Goal: Task Accomplishment & Management: Manage account settings

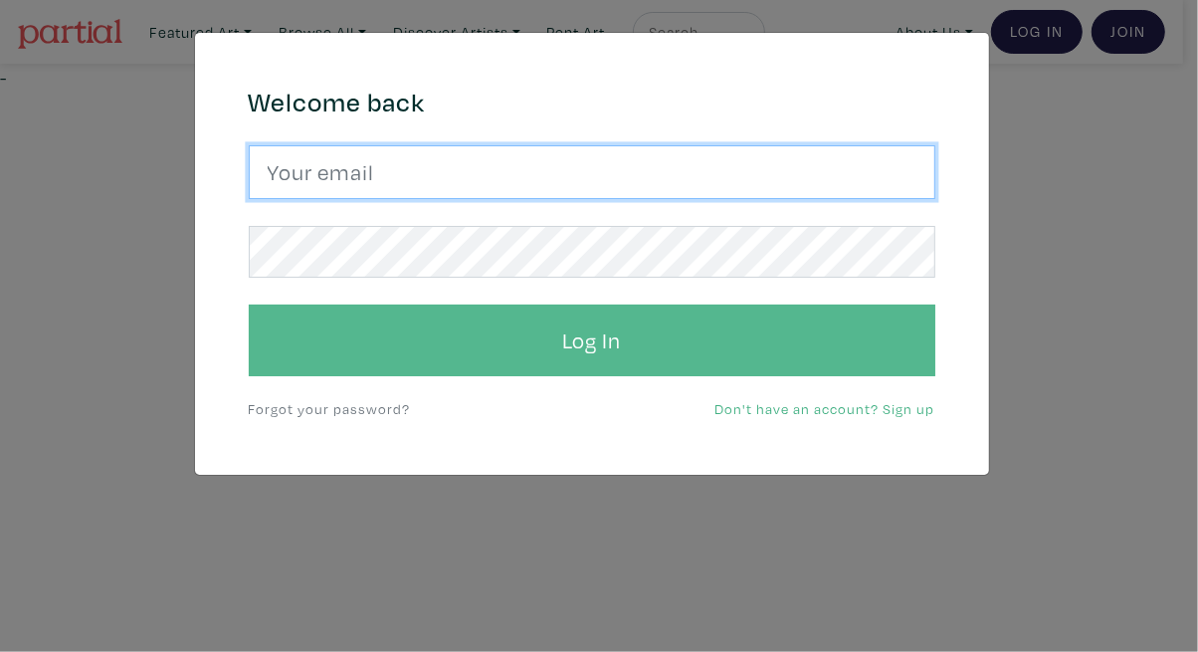
type input "tylerburey1@gmail.com"
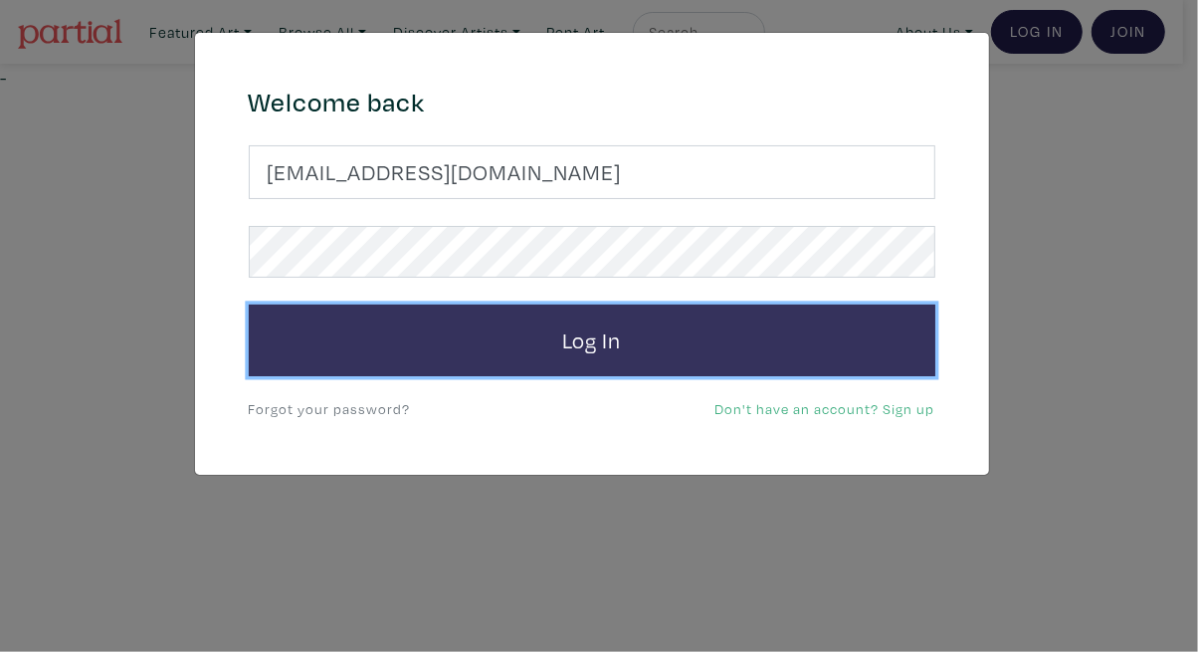
click at [635, 350] on button "Log In" at bounding box center [592, 340] width 686 height 72
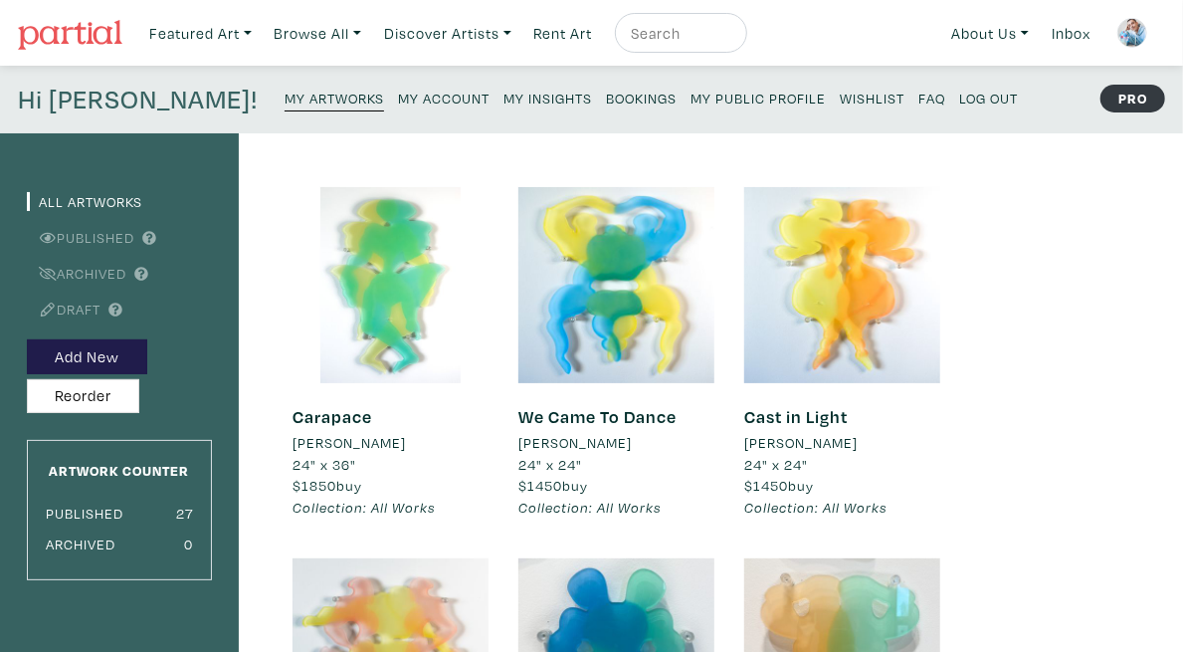
click at [398, 93] on small "My Account" at bounding box center [444, 98] width 92 height 19
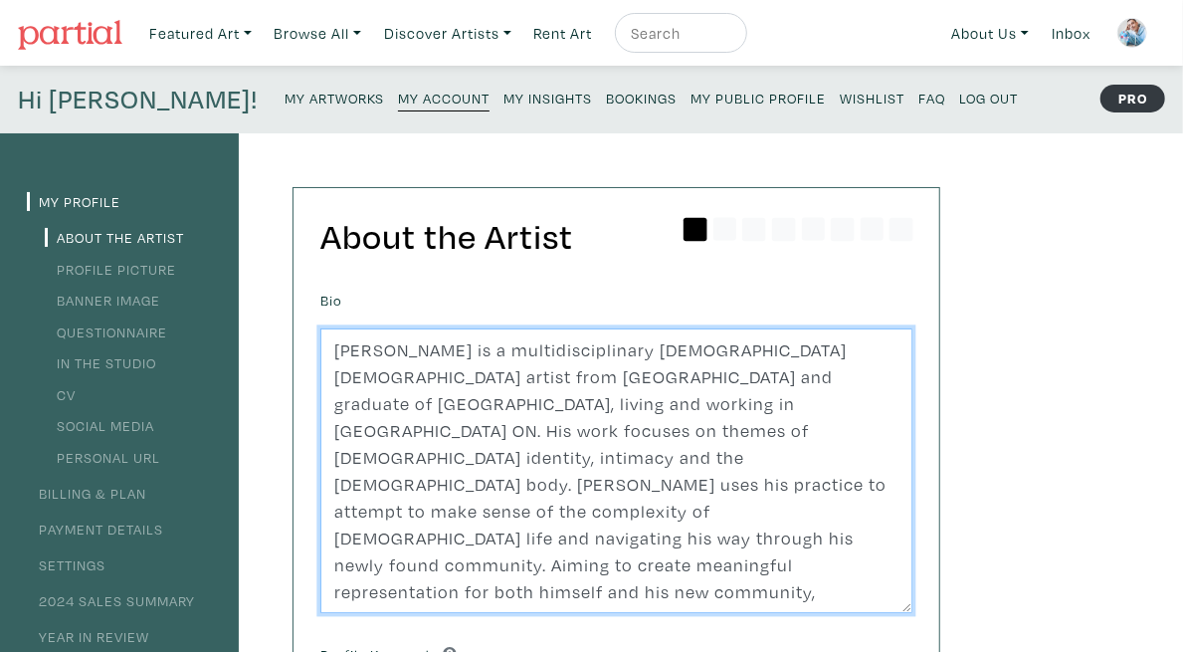
drag, startPoint x: 721, startPoint y: 557, endPoint x: 224, endPoint y: 291, distance: 563.8
paste textarea "(b. 1992, Timmins, ON) is a multidisciplinary queer Indigenous artist from Nort…"
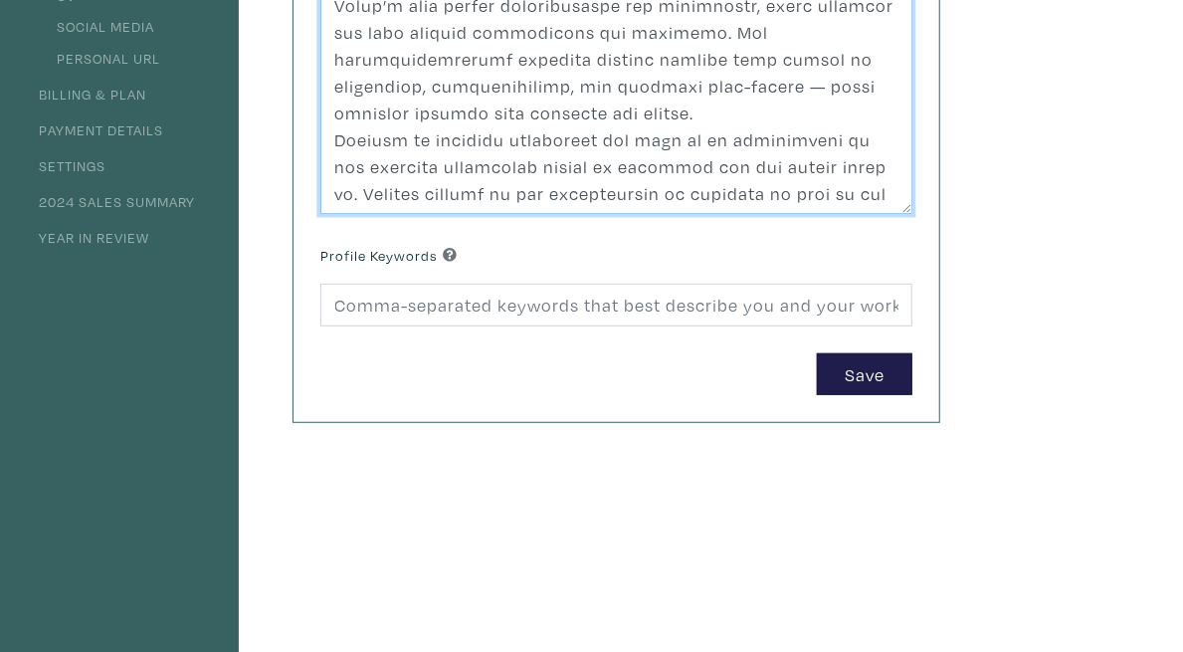
scroll to position [597, 0]
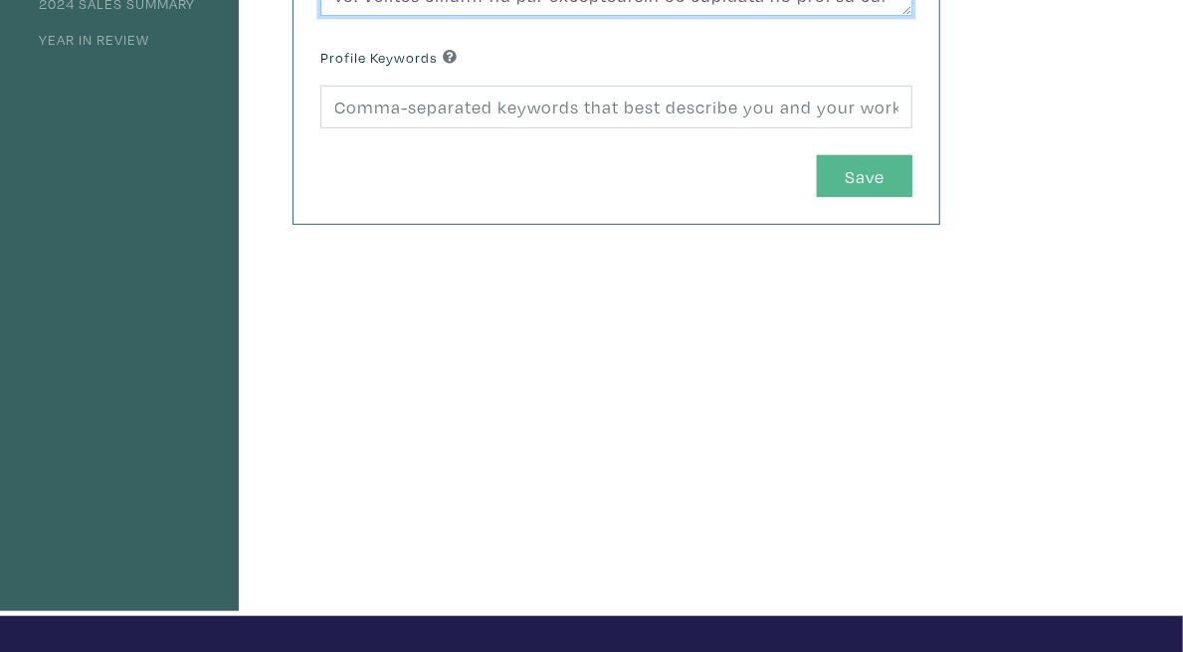
type textarea "Tyler Burey (b. 1992, Timmins, ON) is a multidisciplinary queer Indigenous arti…"
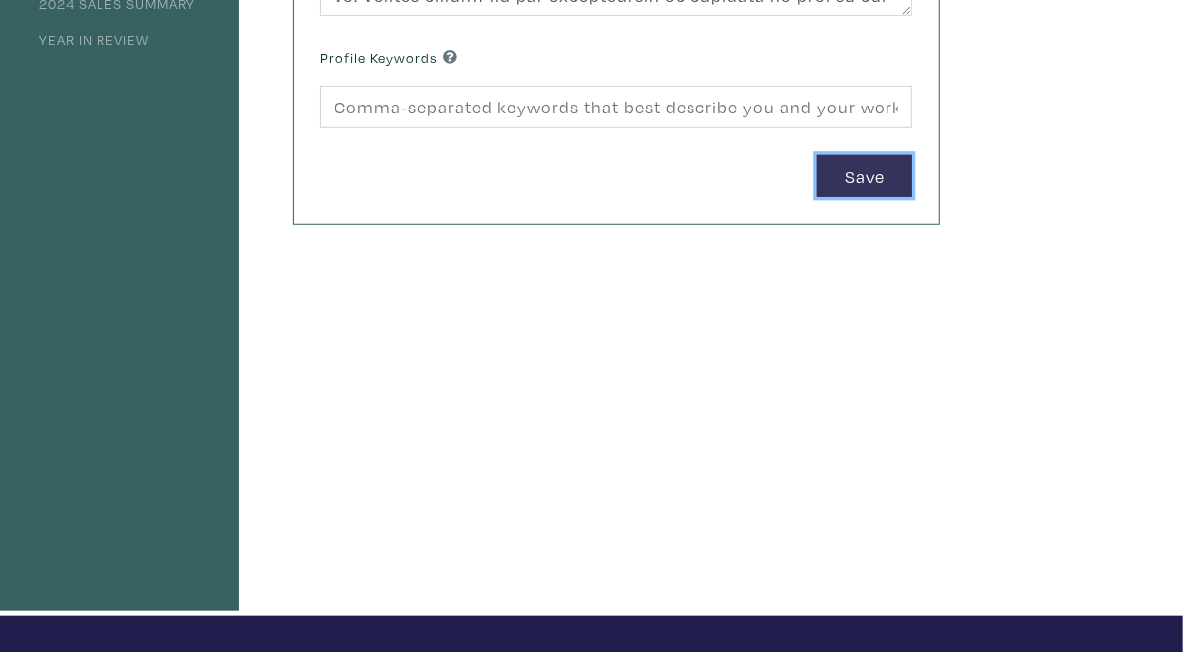
click at [912, 178] on button "Save" at bounding box center [864, 176] width 95 height 43
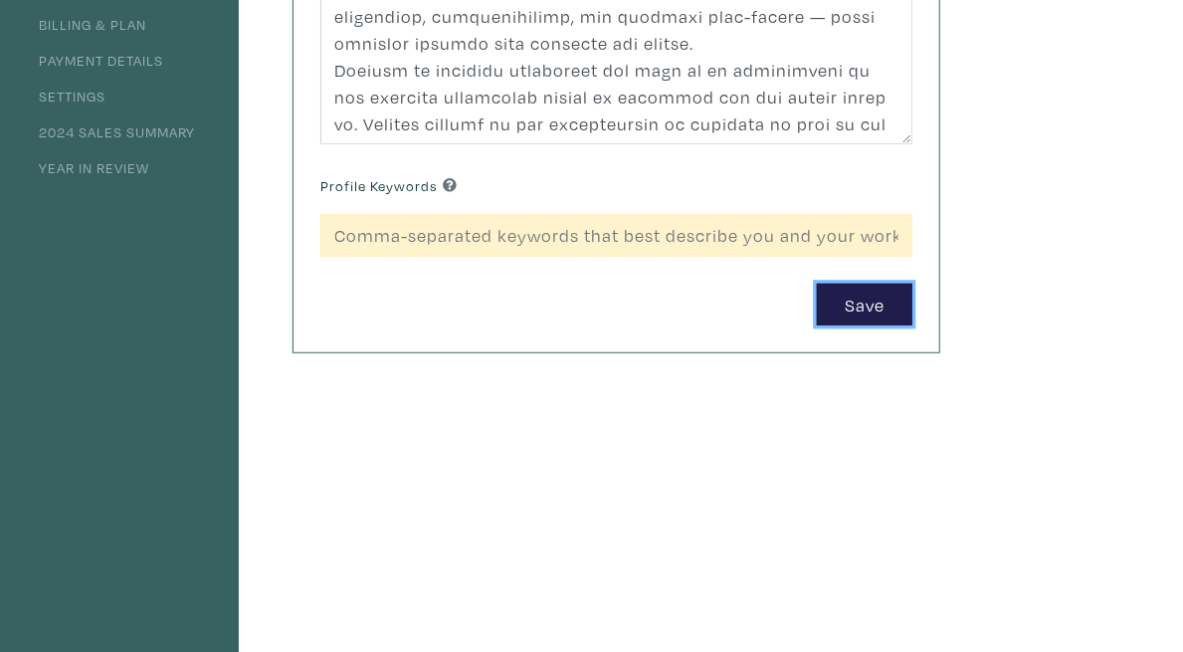
scroll to position [398, 0]
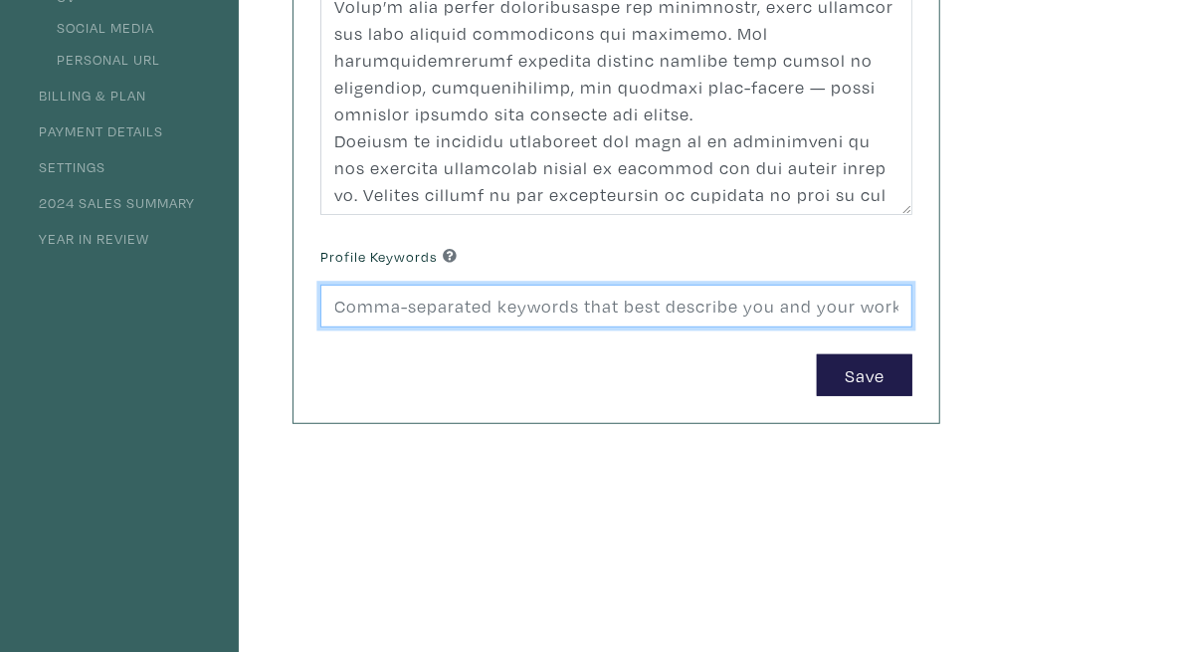
click at [569, 309] on input at bounding box center [616, 305] width 592 height 43
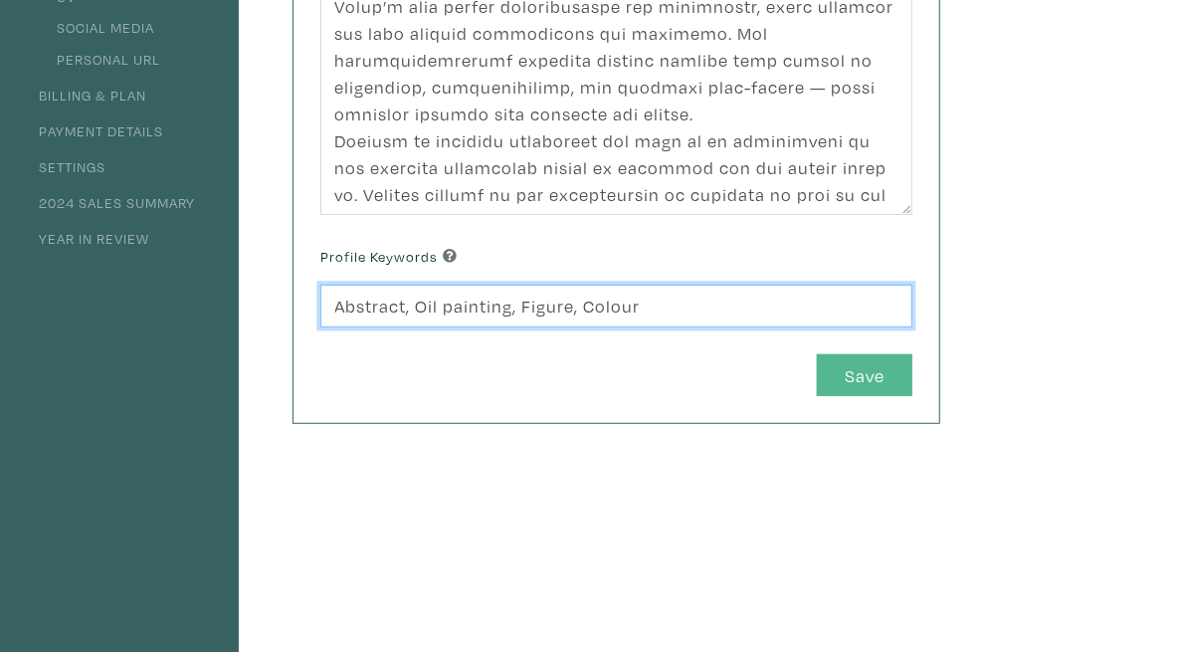
type input "Abstract, Oil painting, Figure, Colour"
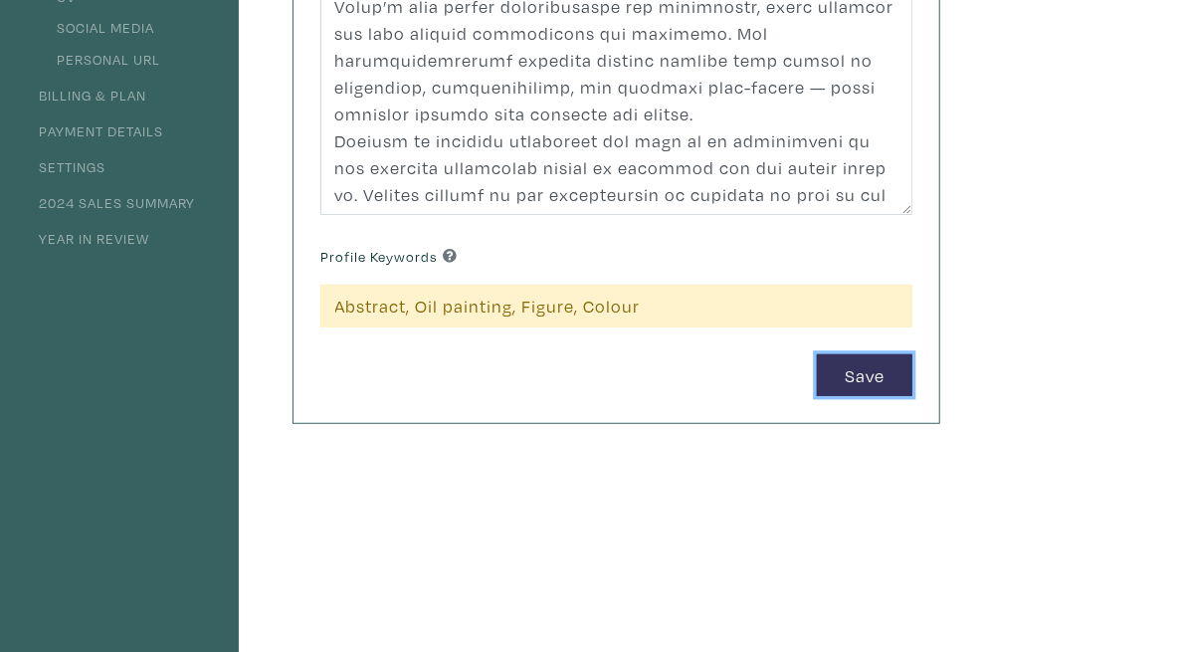
click at [912, 360] on button "Save" at bounding box center [864, 375] width 95 height 43
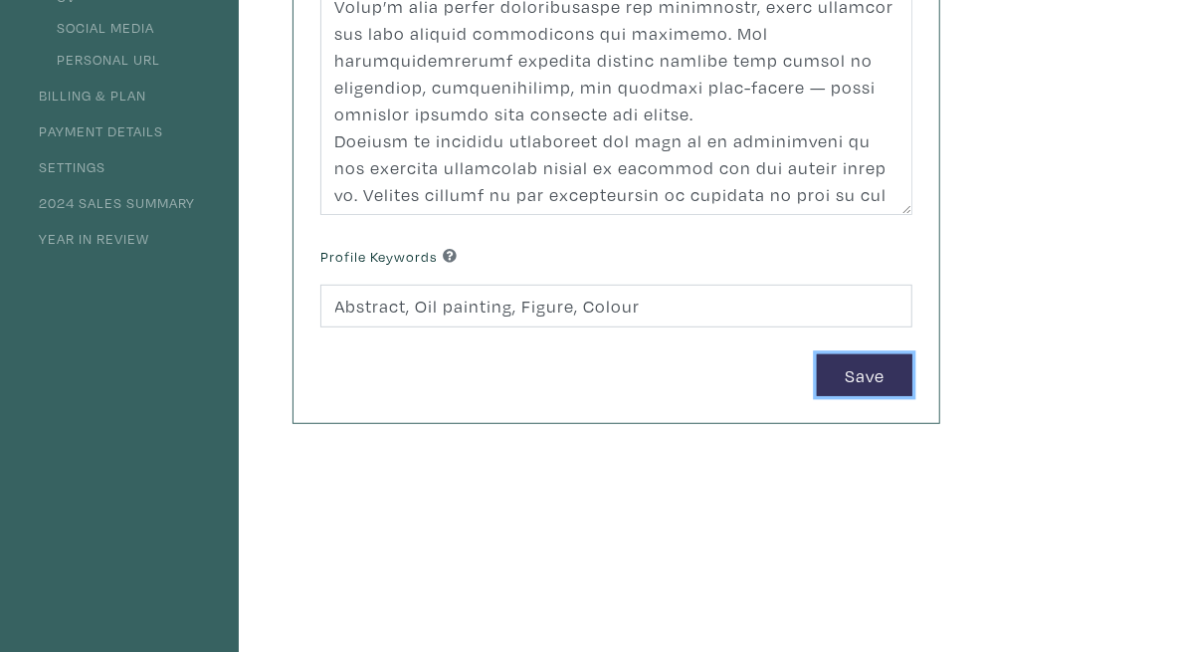
click at [912, 382] on button "Save" at bounding box center [864, 375] width 95 height 43
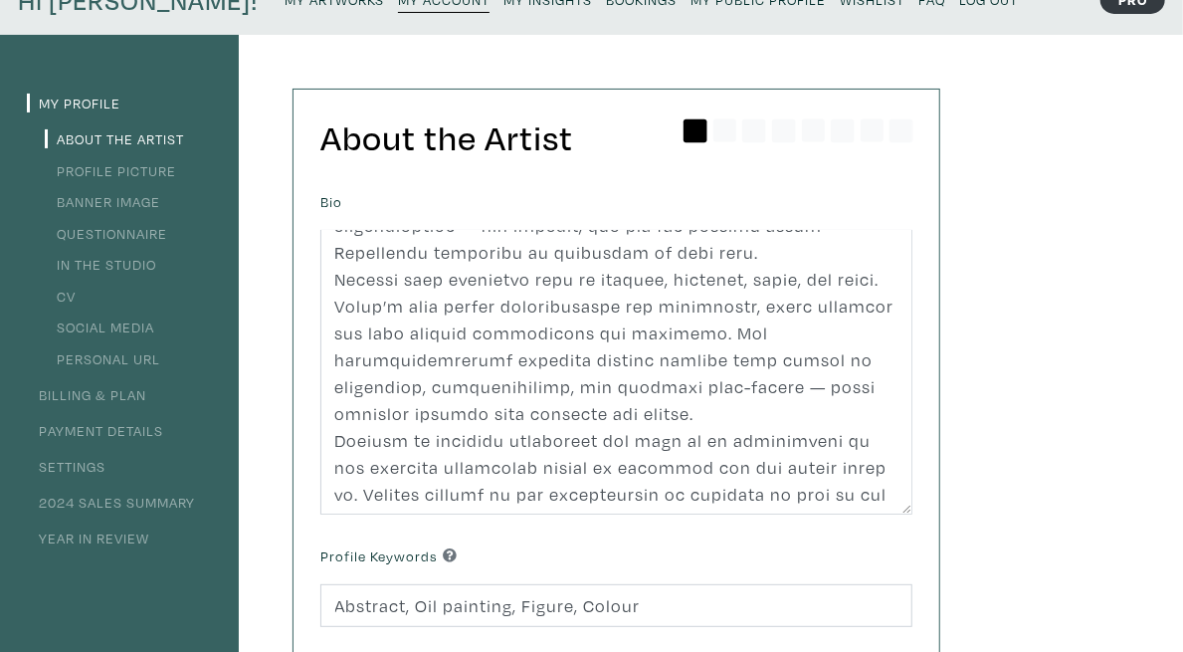
scroll to position [0, 0]
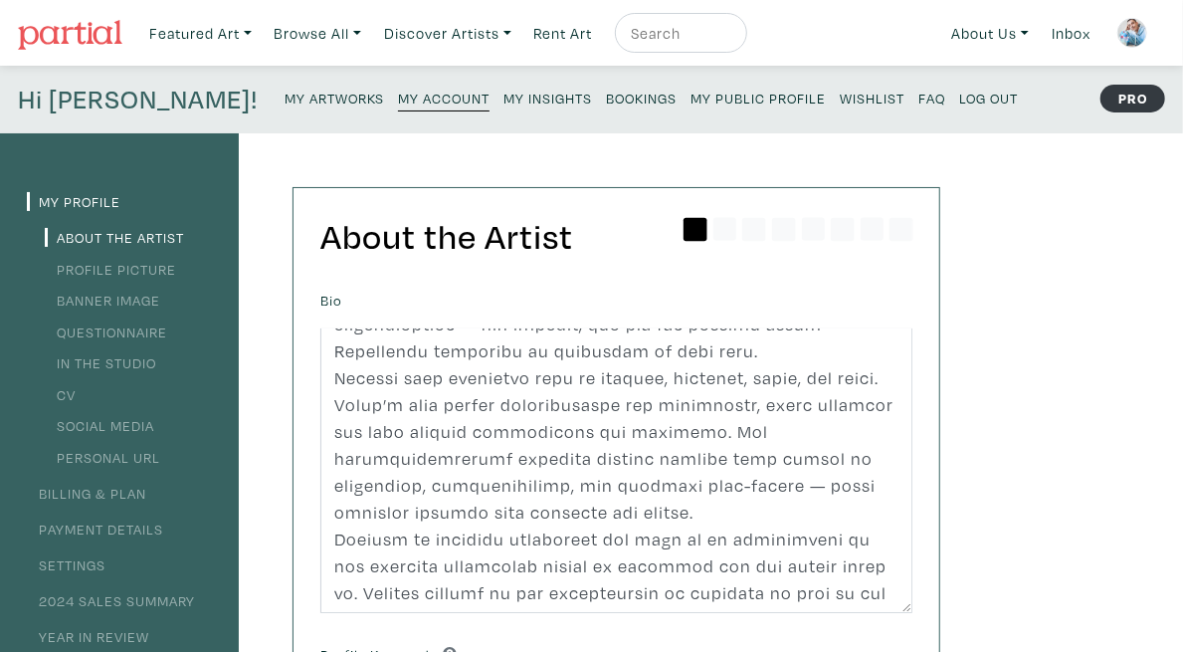
click at [103, 298] on link "Banner Image" at bounding box center [102, 299] width 115 height 19
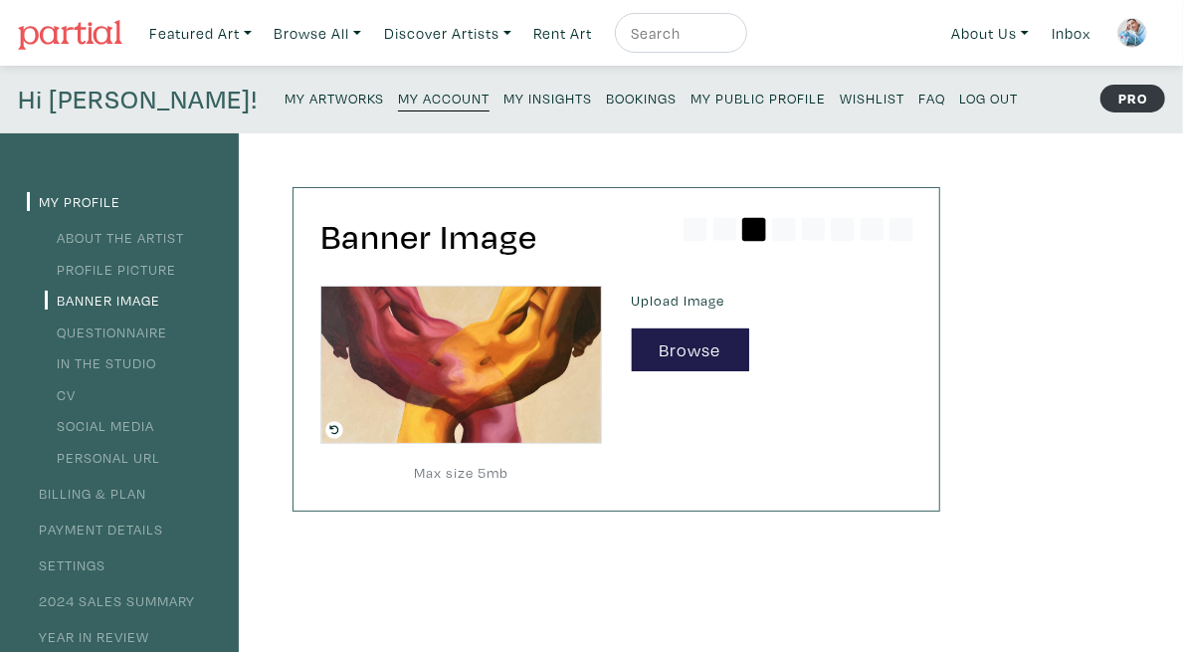
click at [101, 359] on link "In the Studio" at bounding box center [100, 362] width 111 height 19
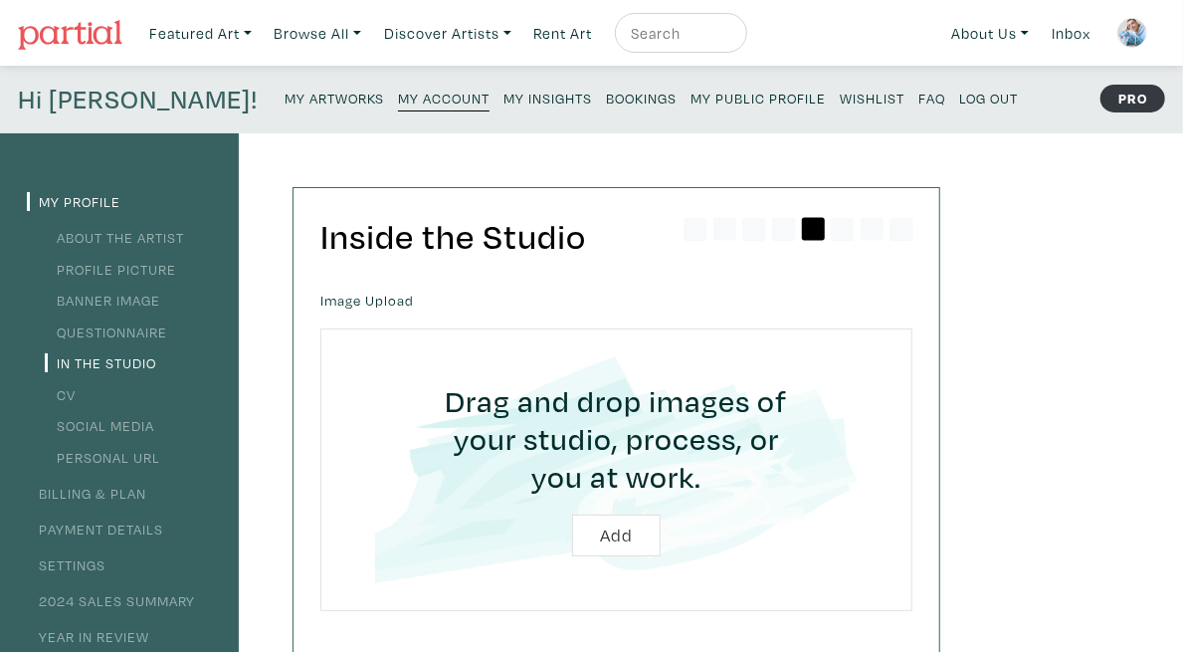
click at [69, 396] on link "CV" at bounding box center [60, 394] width 31 height 19
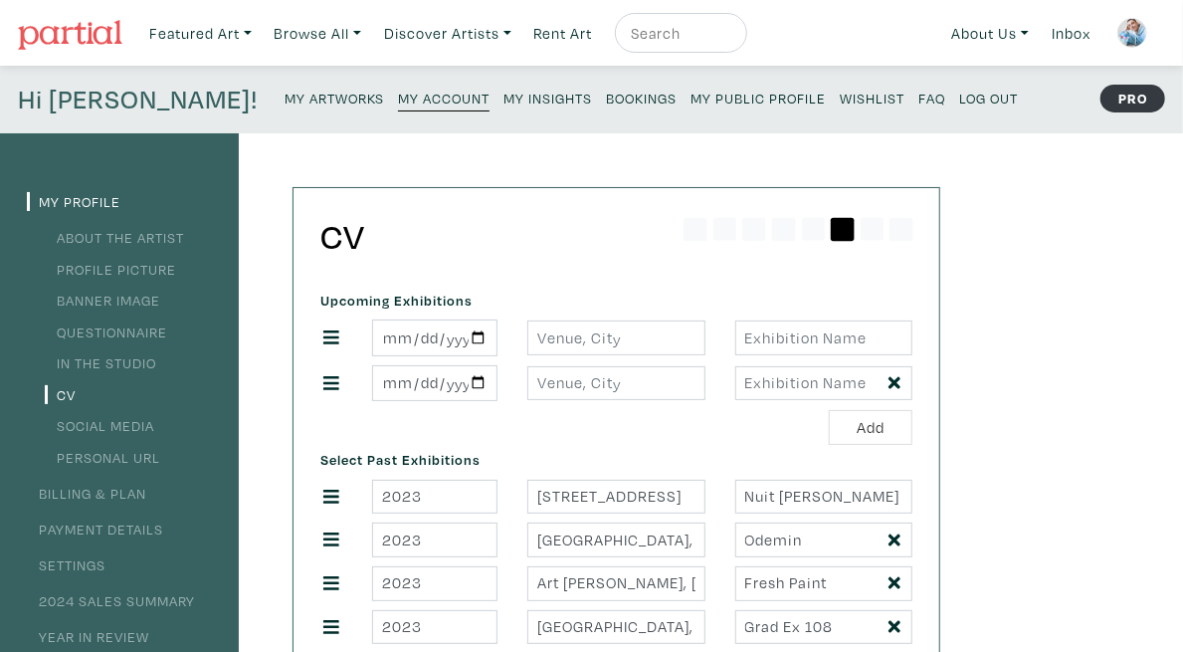
click at [284, 96] on small "My Artworks" at bounding box center [333, 98] width 99 height 19
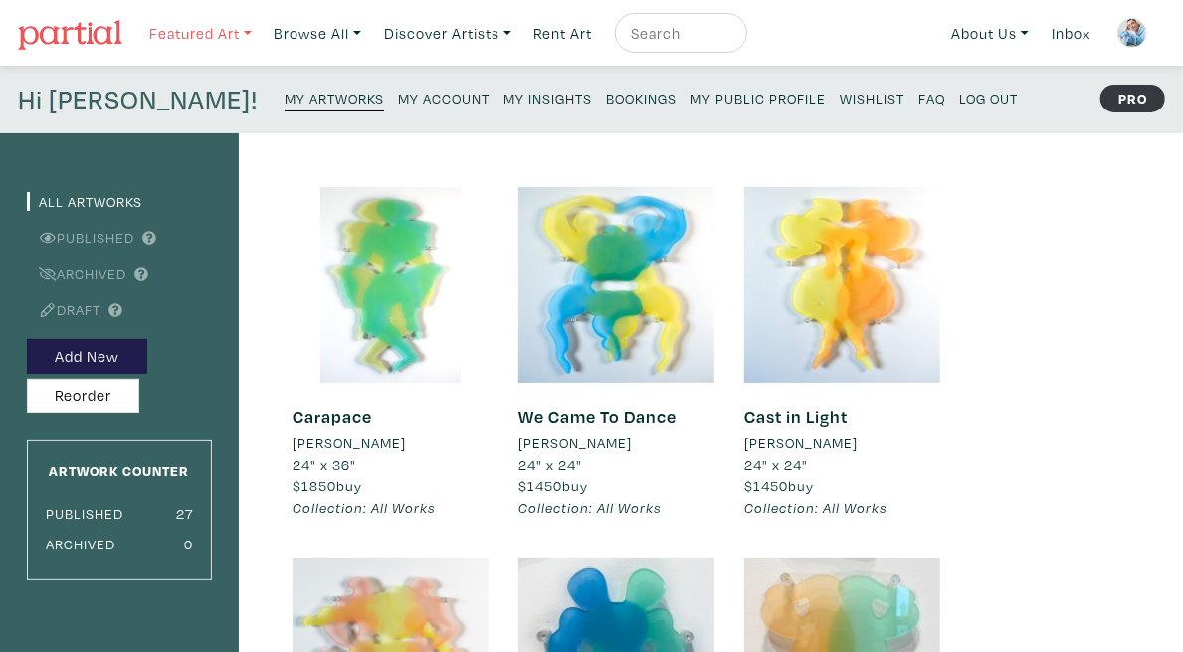
click at [210, 27] on link "Featured Art" at bounding box center [200, 33] width 120 height 41
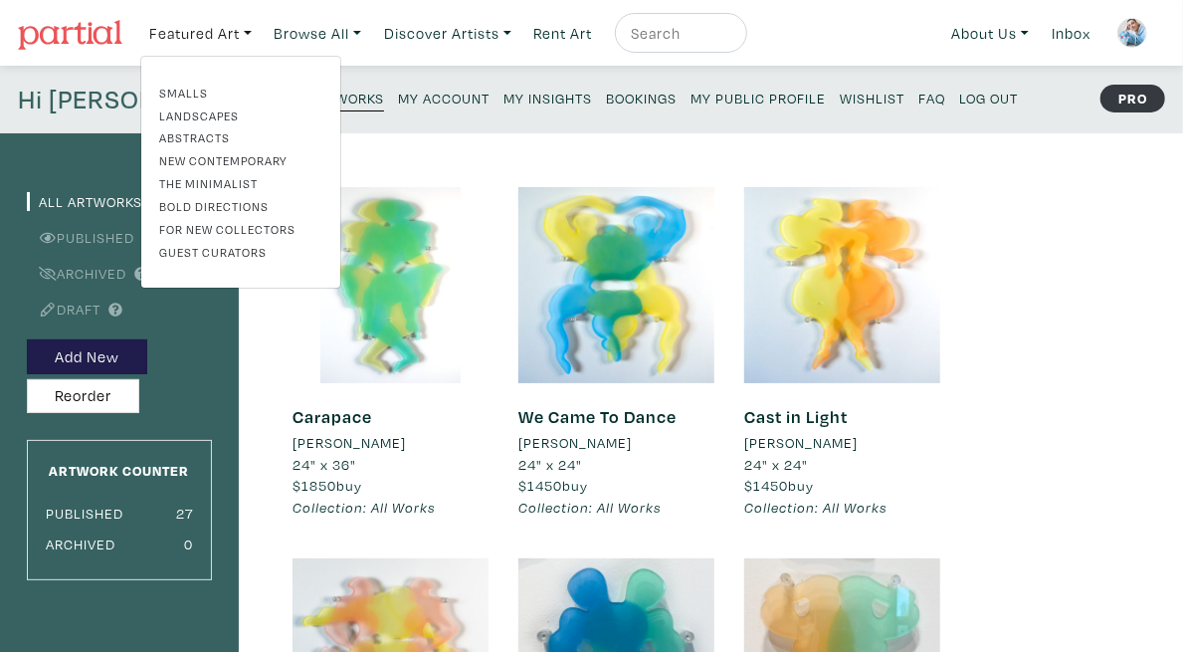
click at [203, 161] on link "New Contemporary" at bounding box center [240, 160] width 163 height 18
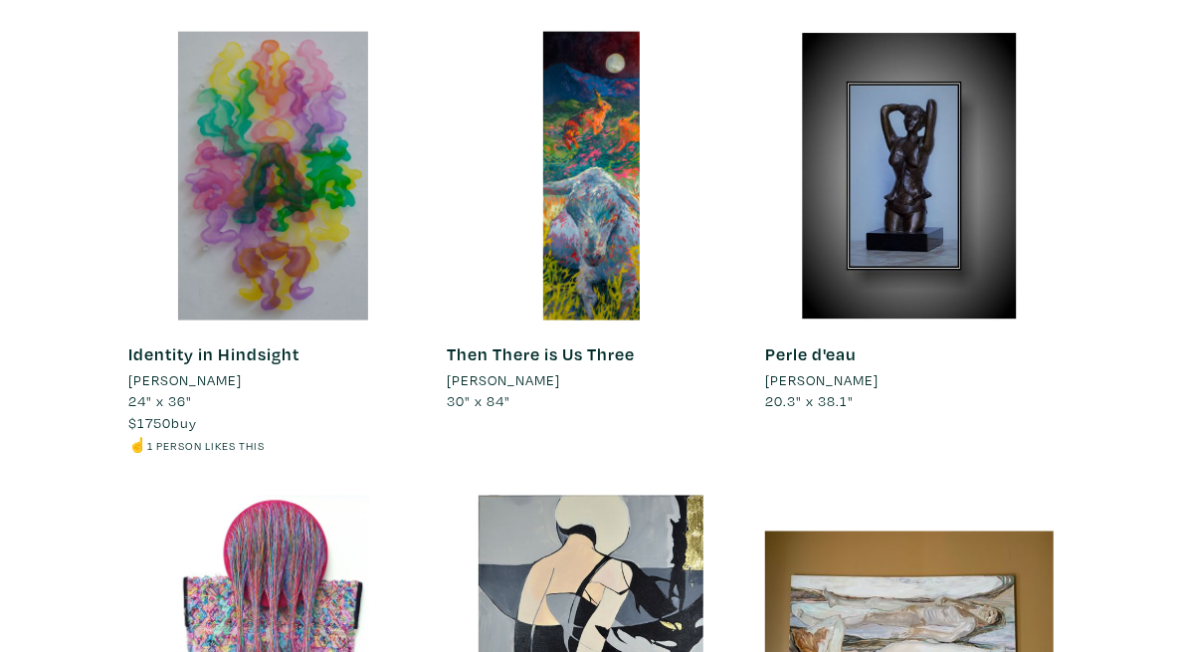
scroll to position [1336, 0]
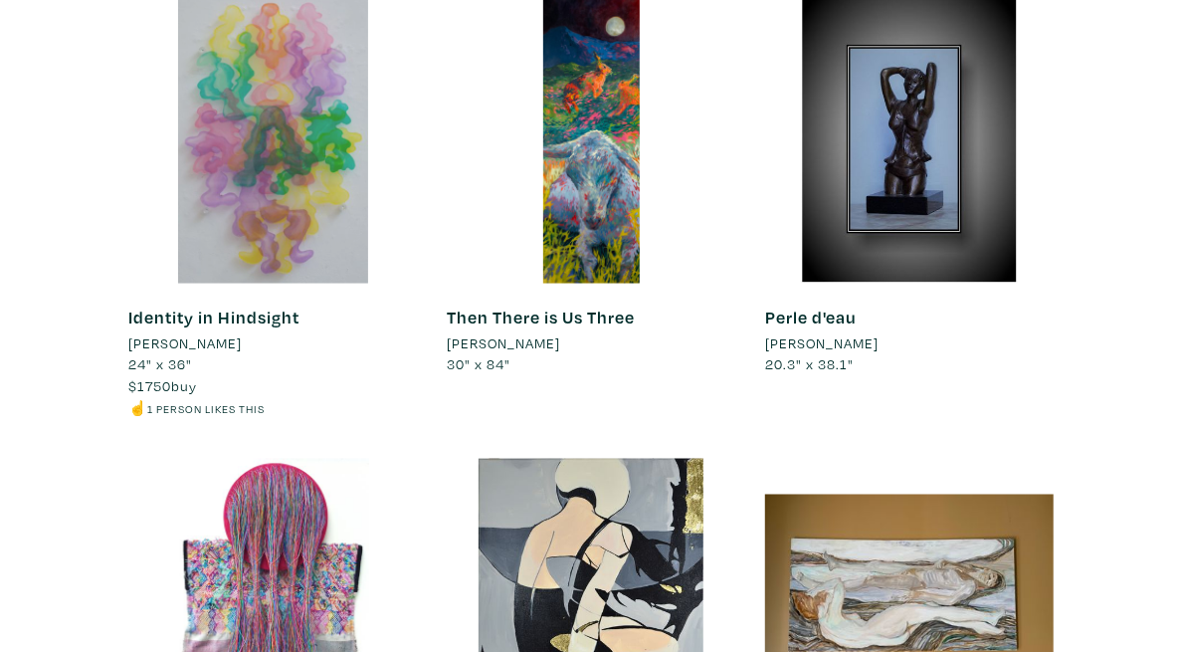
click at [219, 207] on div at bounding box center [273, 139] width 288 height 288
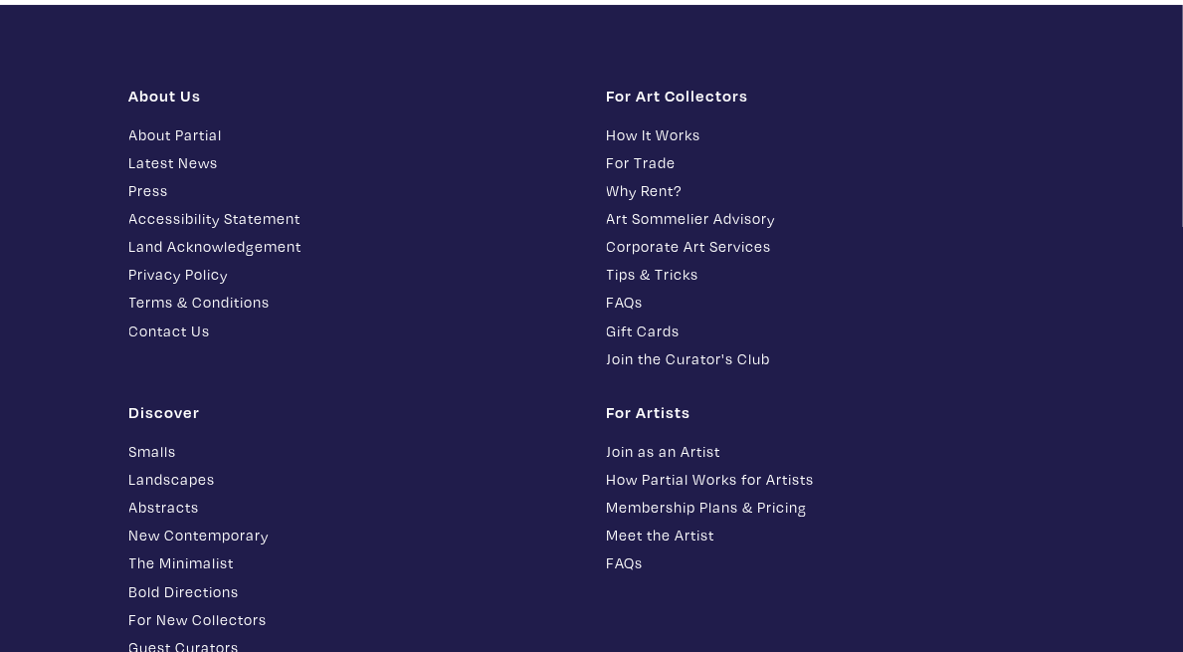
scroll to position [18146, 0]
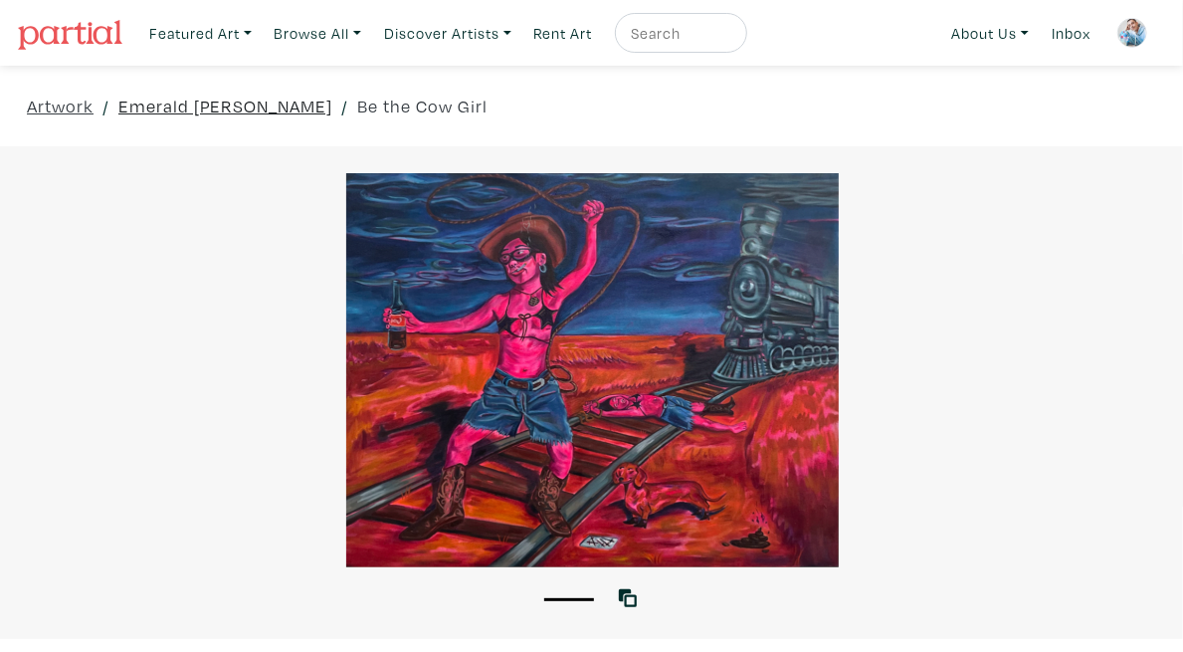
click at [247, 102] on link "Emerald [PERSON_NAME]" at bounding box center [225, 106] width 214 height 27
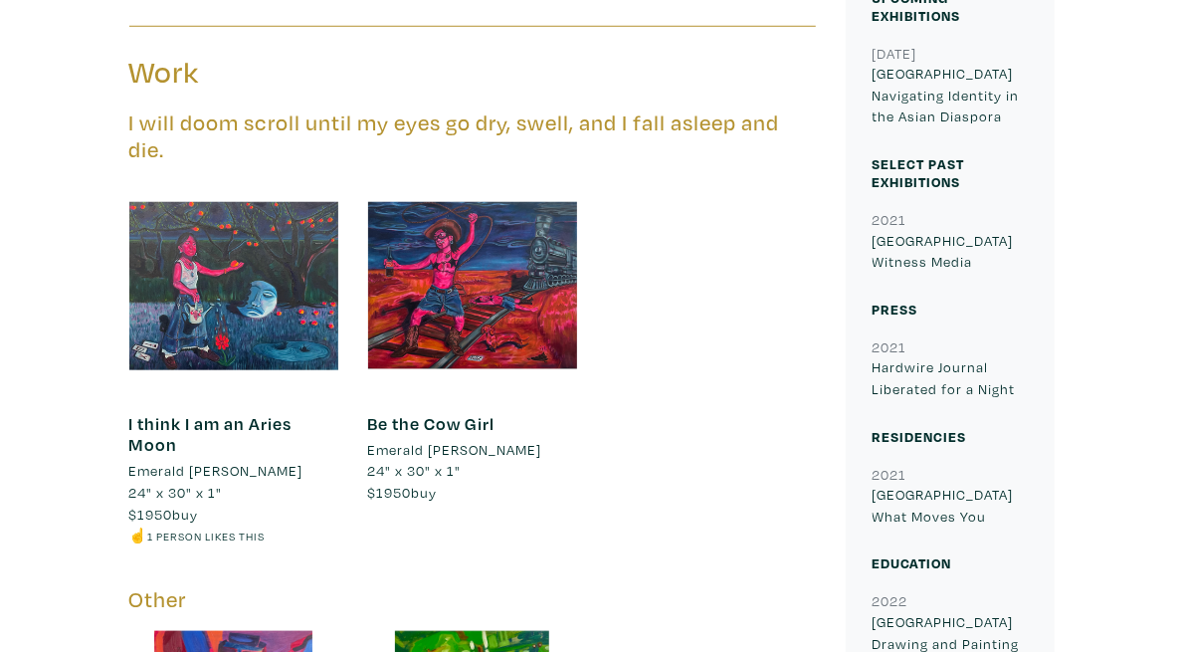
scroll to position [1293, 0]
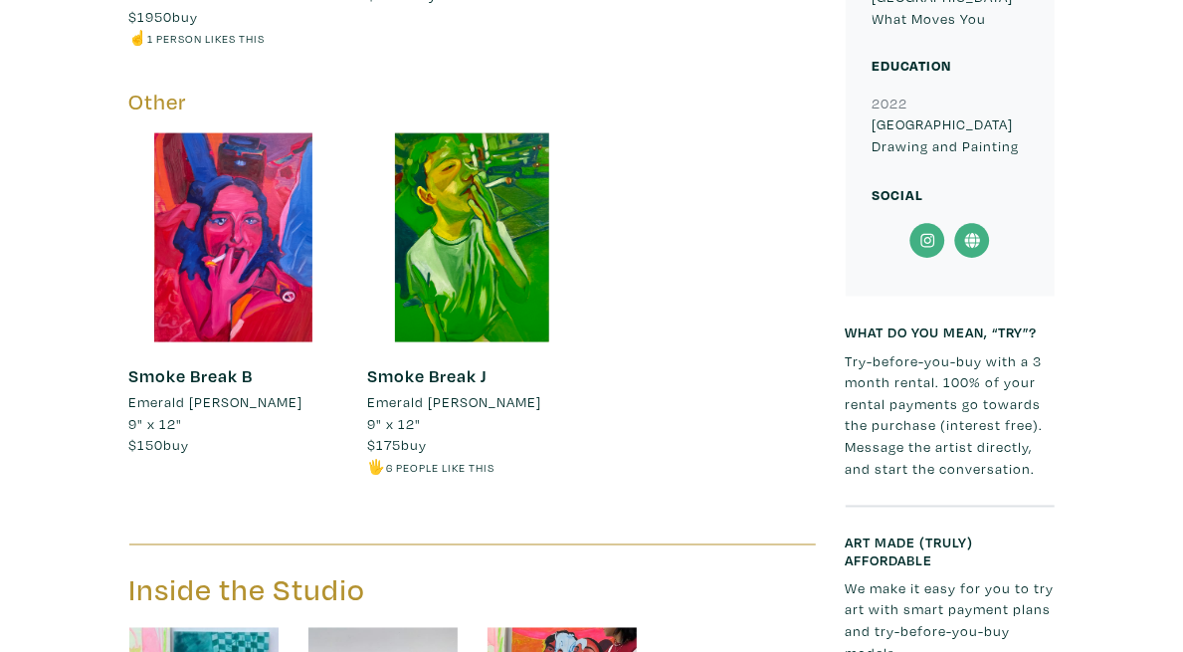
click at [950, 259] on icon at bounding box center [927, 241] width 45 height 36
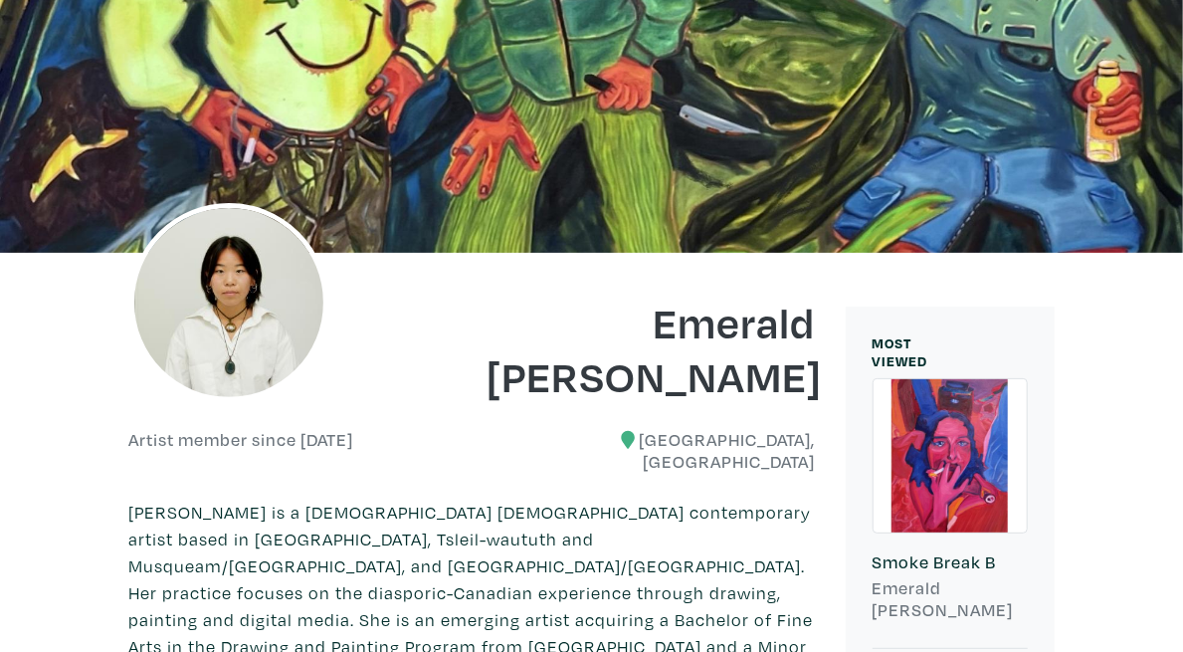
scroll to position [0, 0]
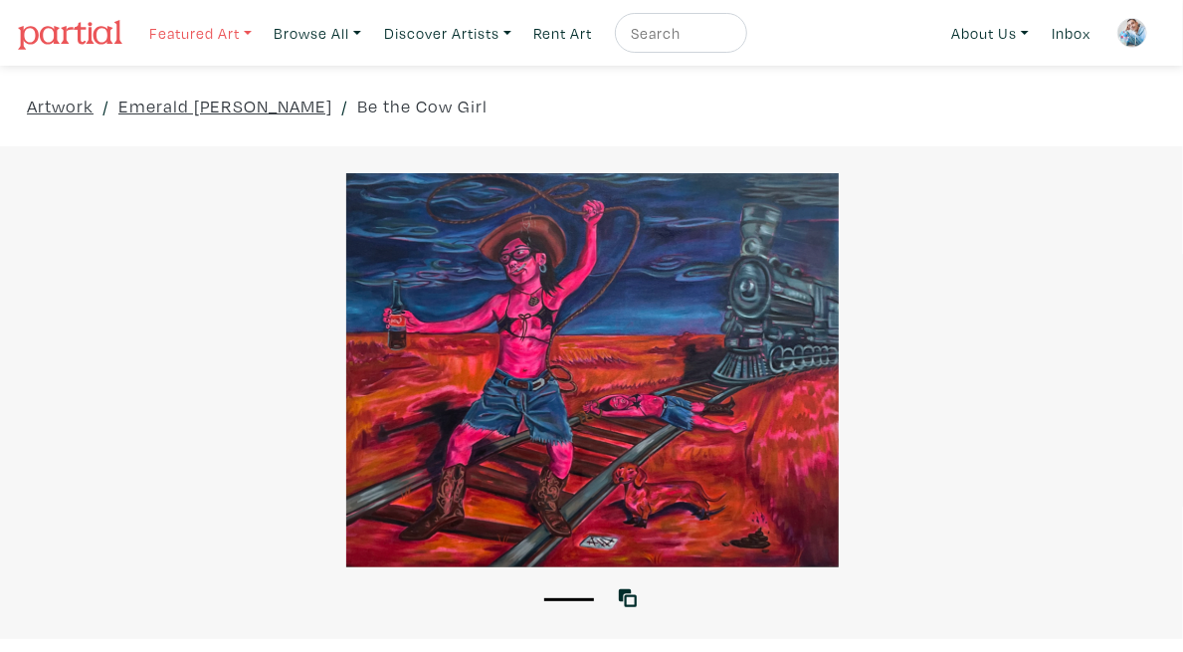
click at [204, 24] on link "Featured Art" at bounding box center [200, 33] width 120 height 41
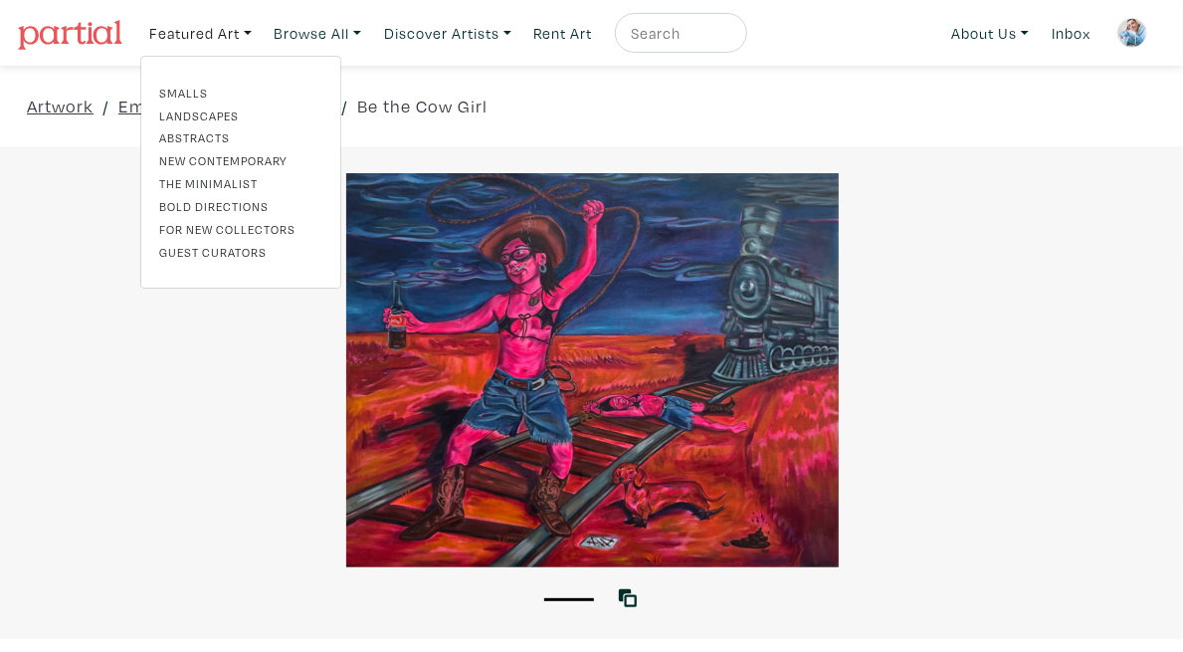
click at [222, 229] on link "For New Collectors" at bounding box center [240, 229] width 163 height 18
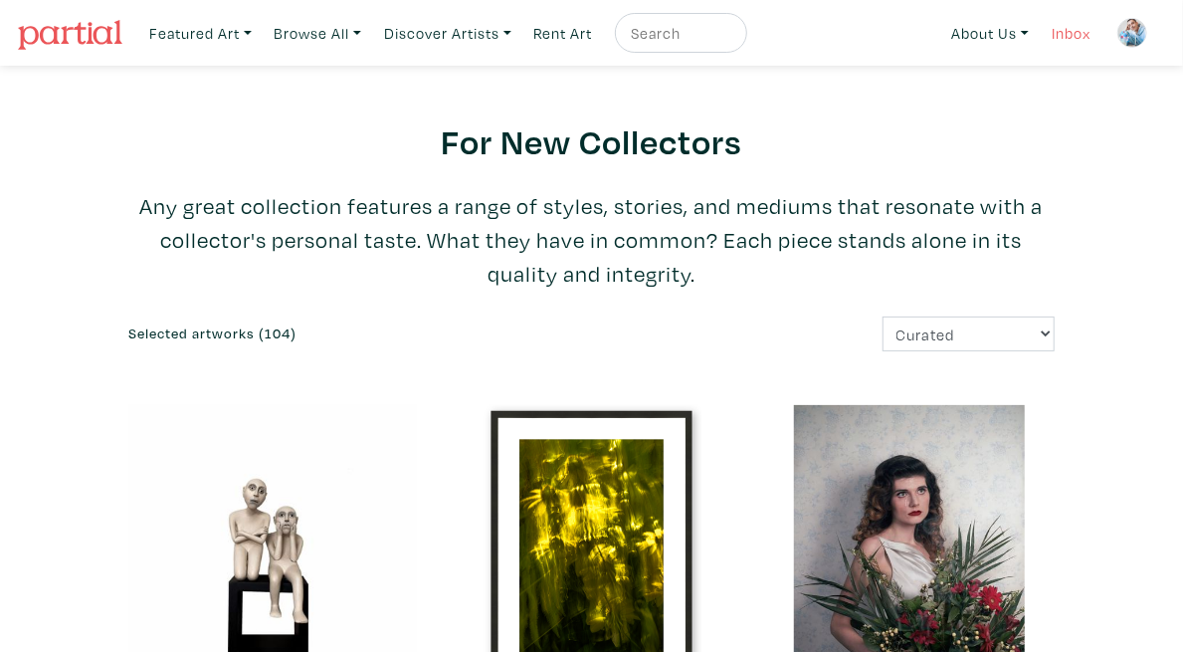
click at [1069, 39] on link "Inbox" at bounding box center [1070, 33] width 57 height 41
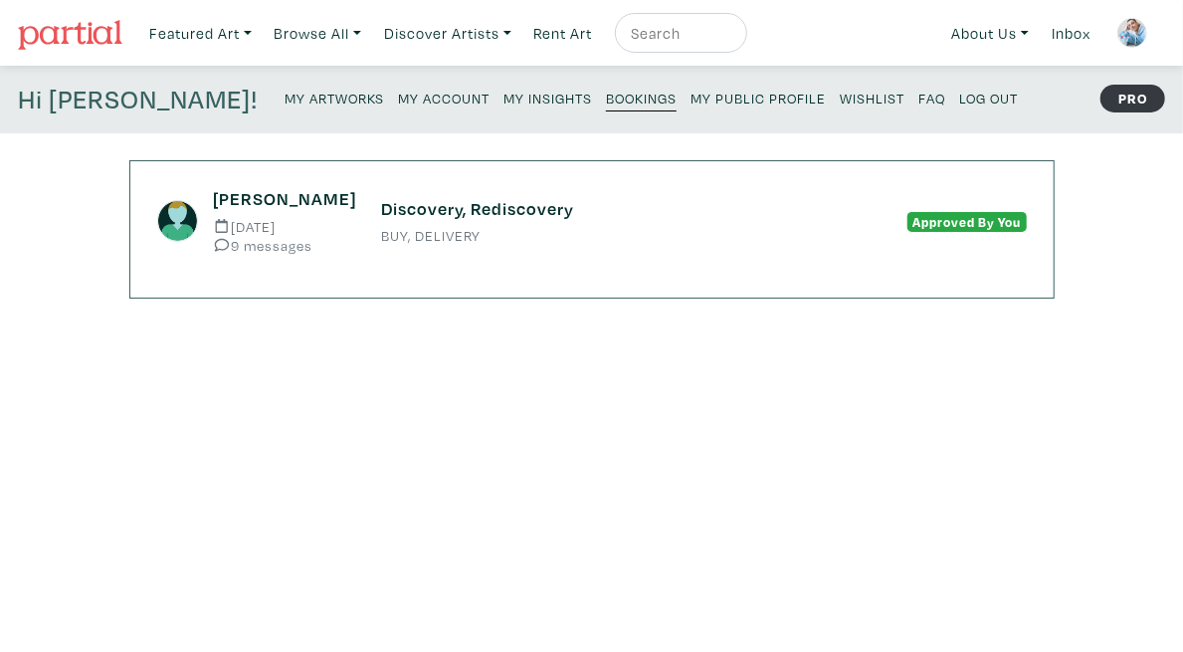
click at [1123, 30] on img at bounding box center [1132, 33] width 30 height 30
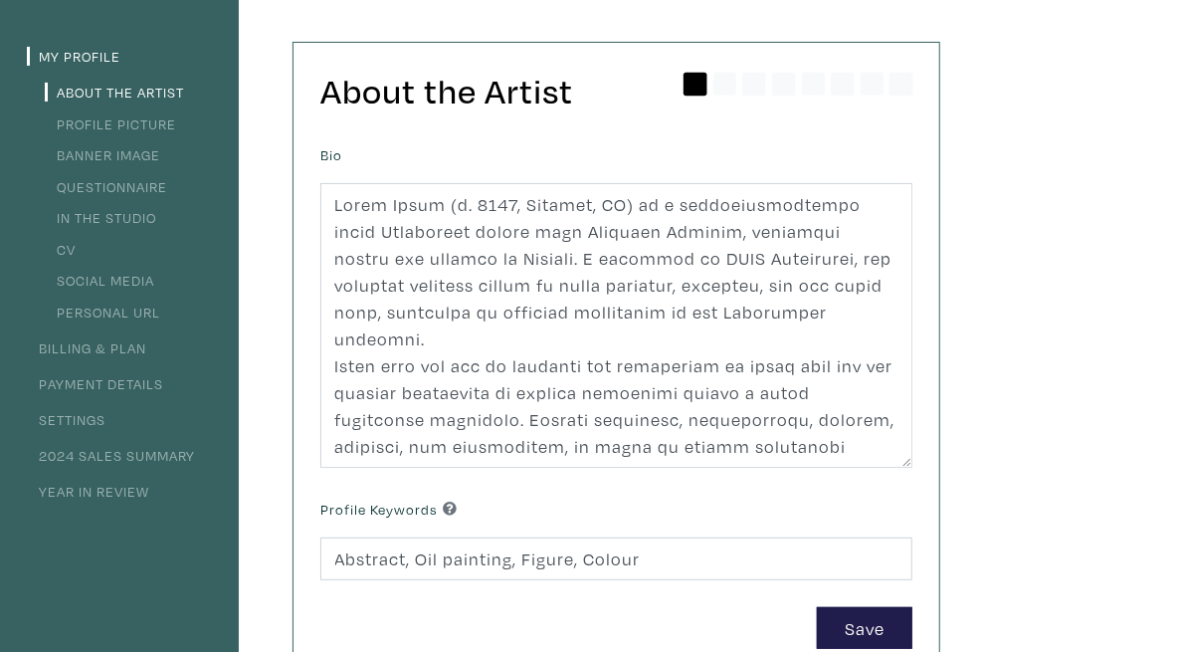
scroll to position [199, 0]
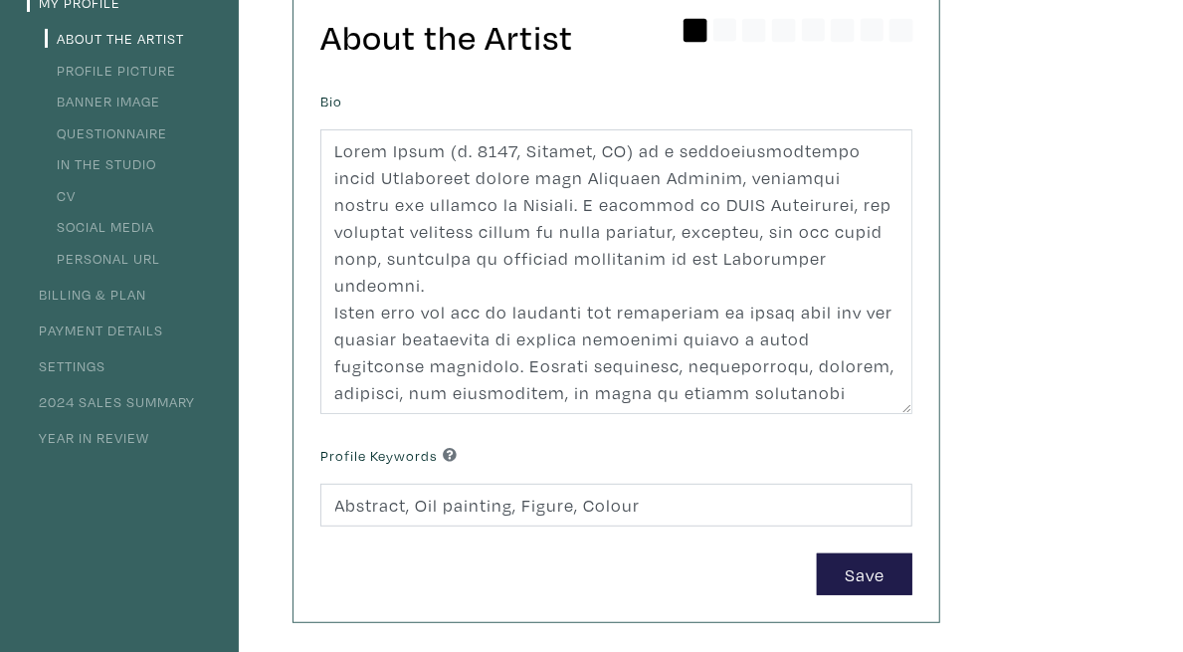
click at [151, 397] on link "2024 Sales Summary" at bounding box center [111, 401] width 168 height 19
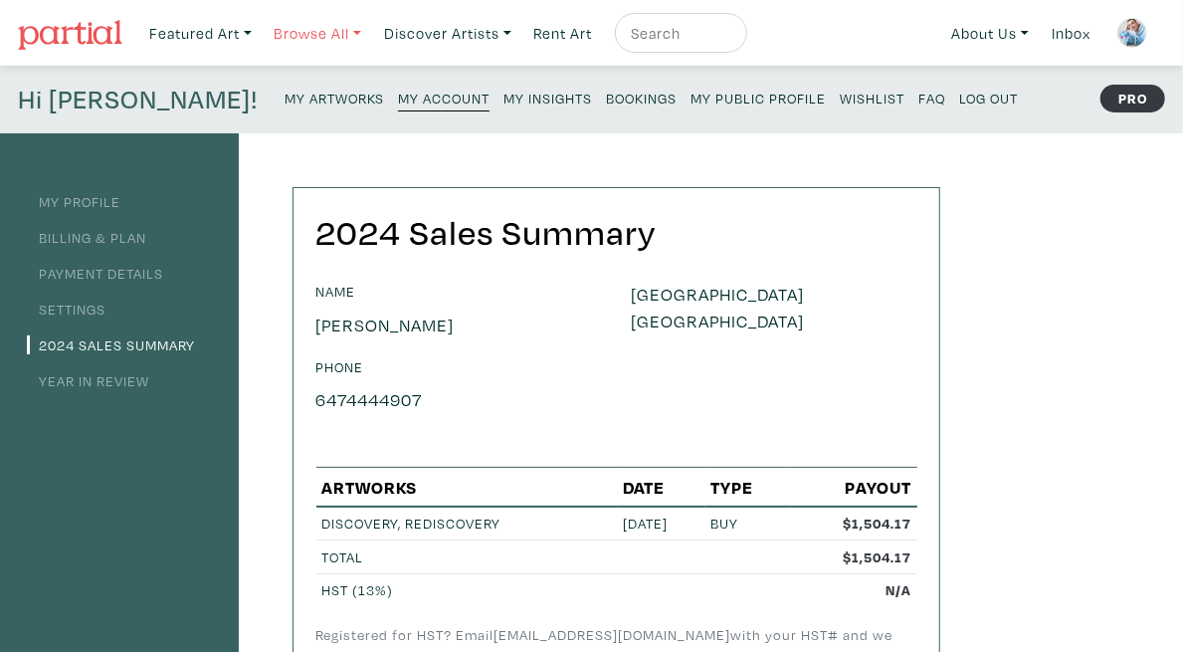
click at [327, 46] on link "Browse All" at bounding box center [317, 33] width 105 height 41
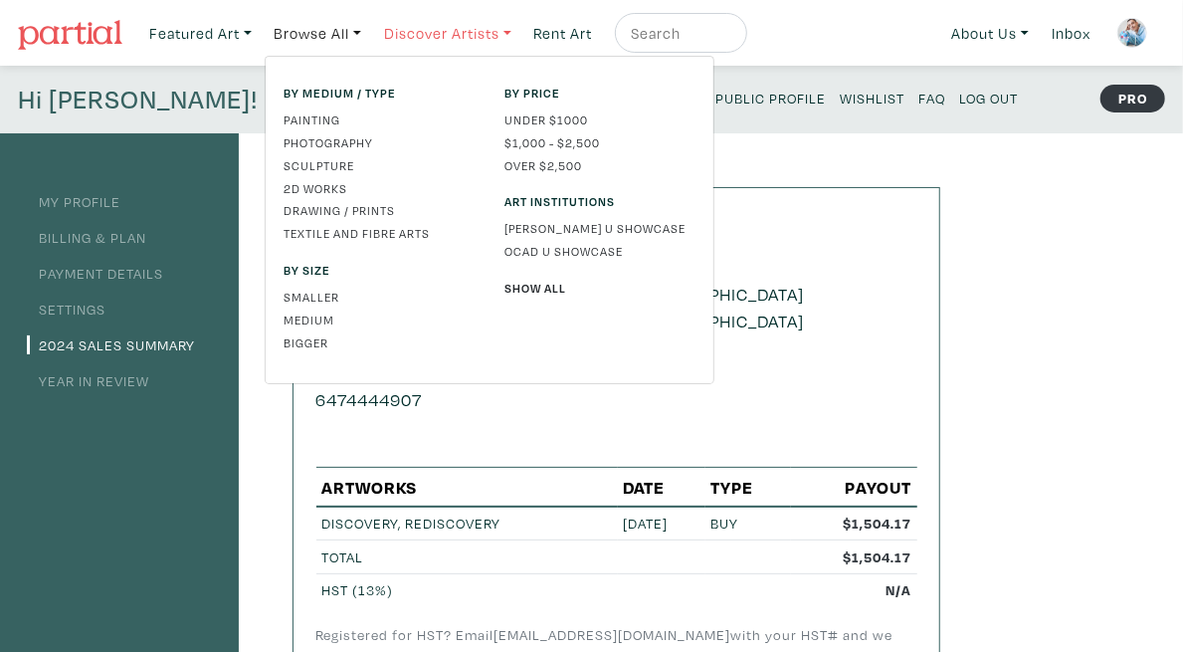
click at [422, 32] on link "Discover Artists" at bounding box center [447, 33] width 145 height 41
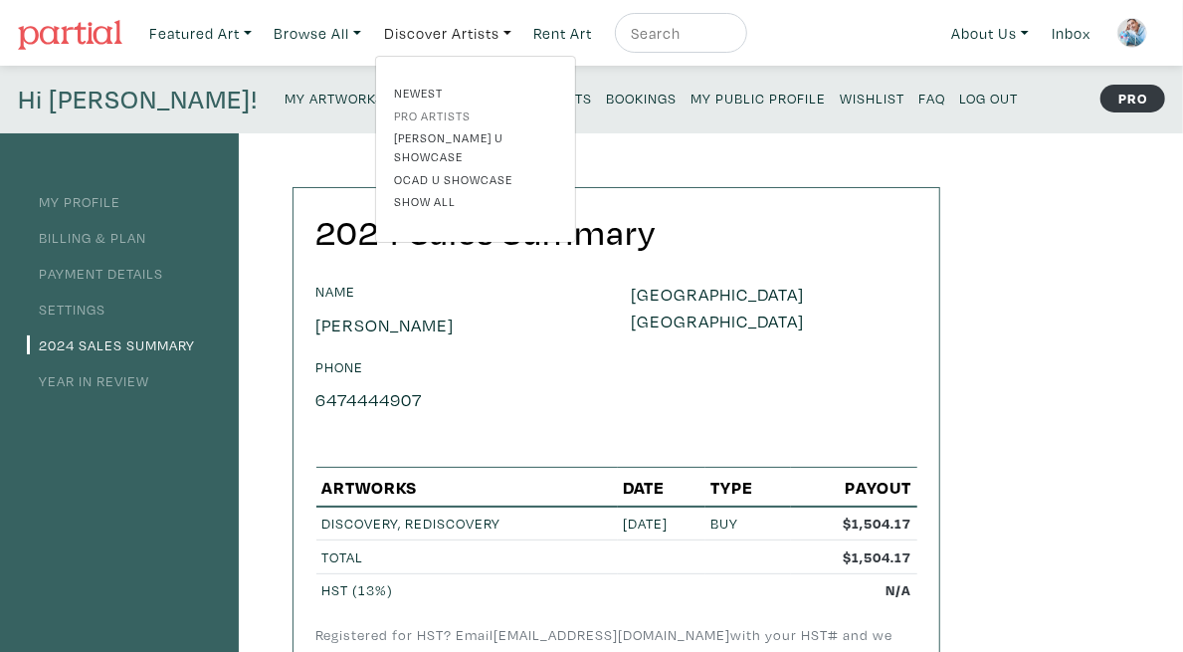
click at [446, 115] on link "Pro artists" at bounding box center [475, 115] width 163 height 18
